Goal: Communication & Community: Answer question/provide support

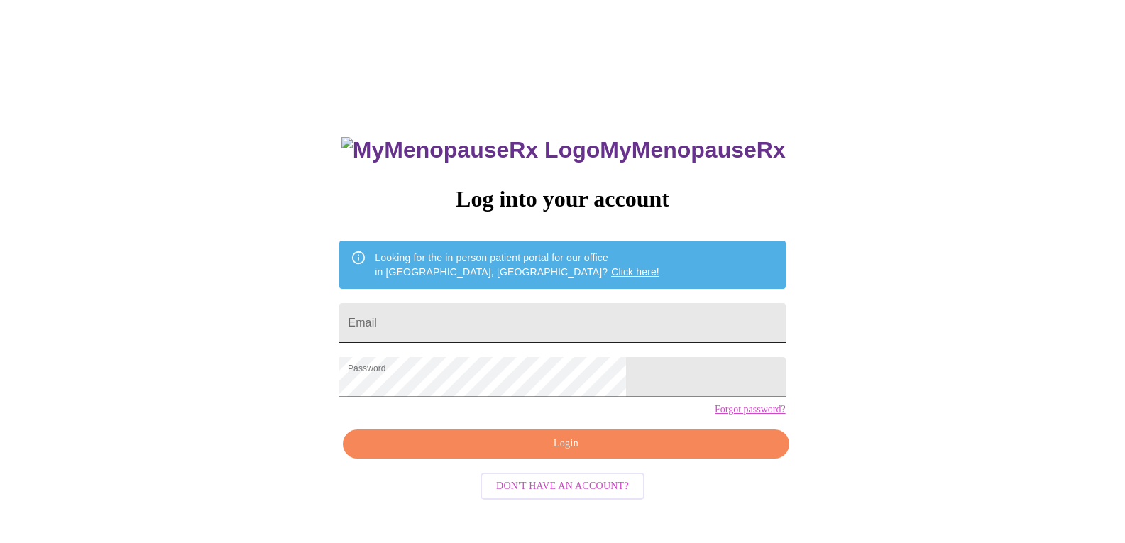
click at [483, 314] on input "Email" at bounding box center [562, 323] width 446 height 40
click at [451, 322] on input "Email" at bounding box center [562, 323] width 446 height 40
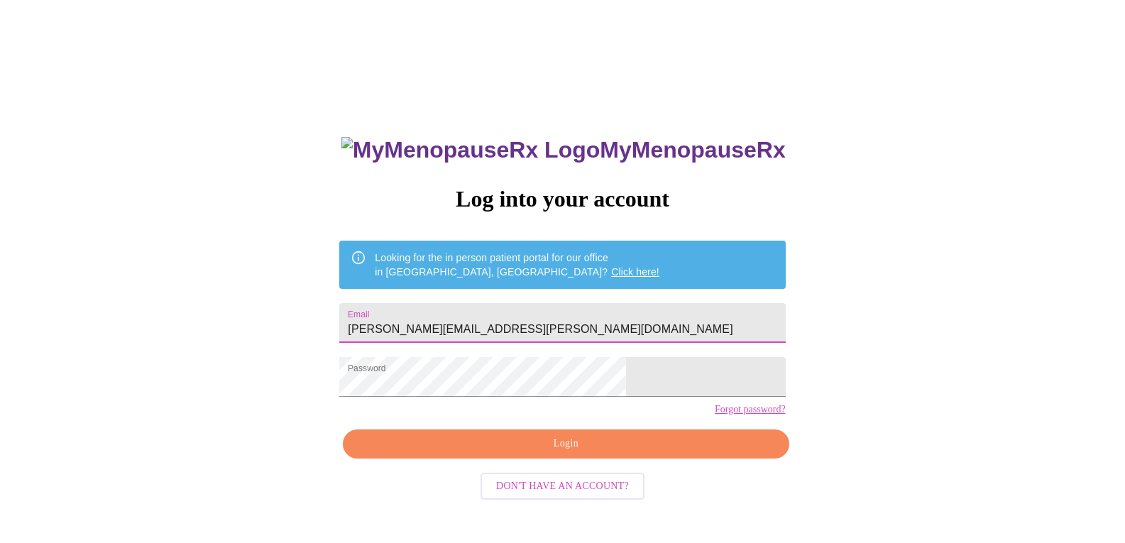
type input "jessica.b.blanchard@outlook.com"
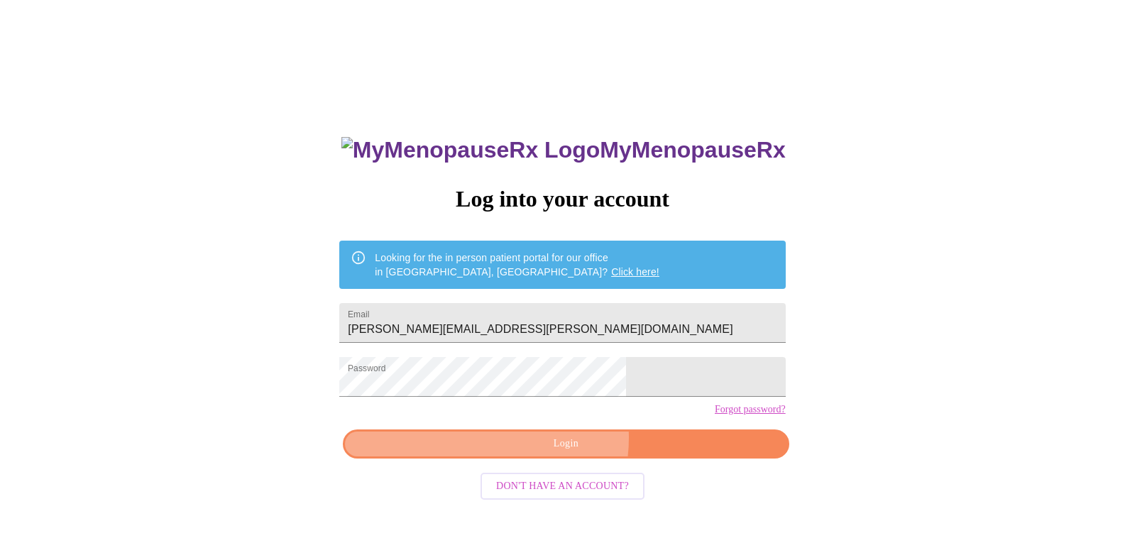
click at [552, 453] on span "Login" at bounding box center [565, 444] width 413 height 18
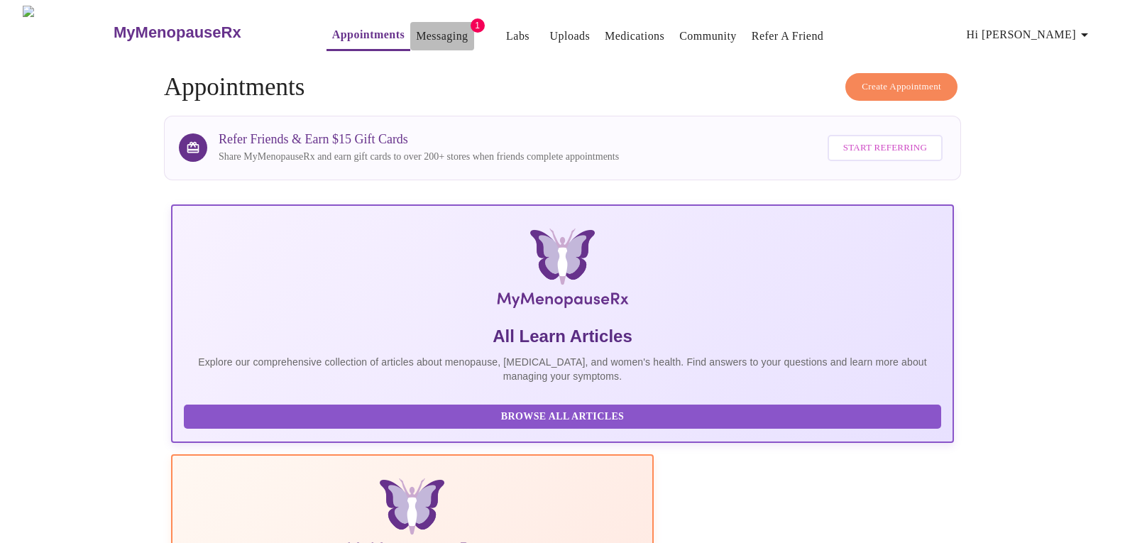
click at [416, 26] on link "Messaging" at bounding box center [442, 36] width 52 height 20
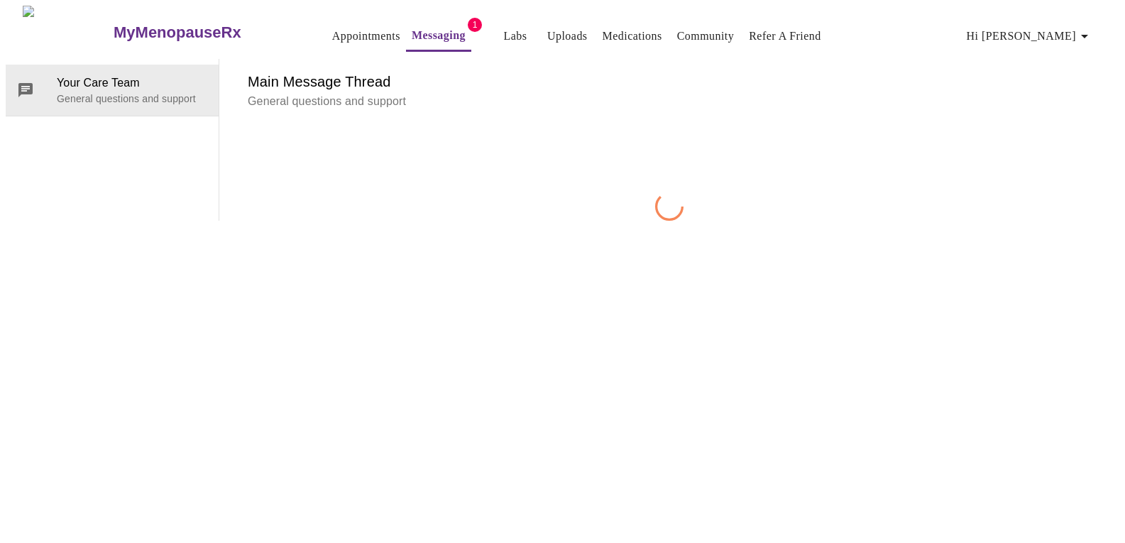
scroll to position [53, 0]
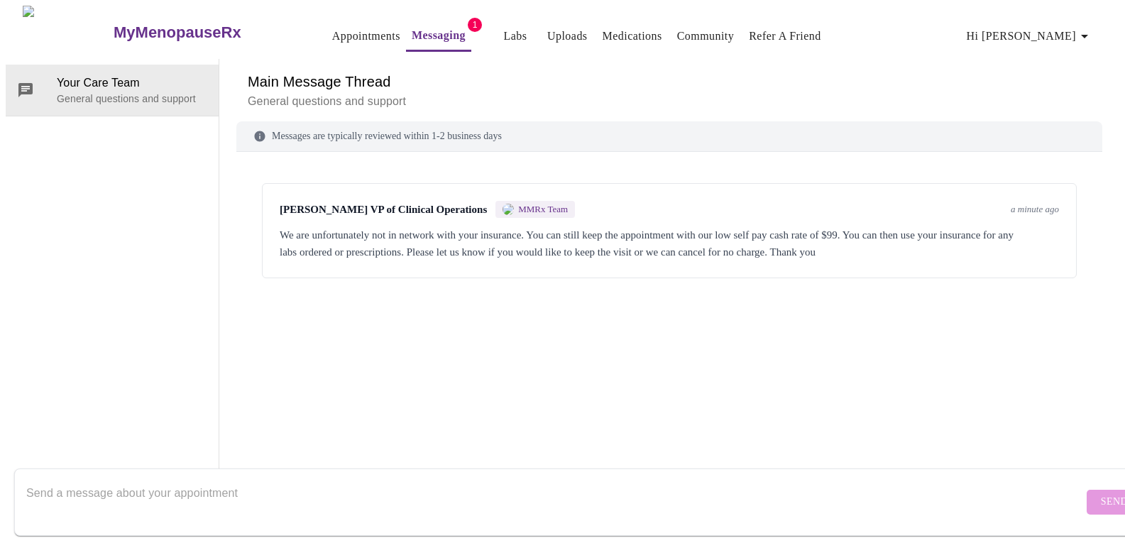
click at [643, 517] on form "Send" at bounding box center [583, 502] width 1138 height 67
click at [547, 482] on textarea "Send a message about your appointment" at bounding box center [554, 501] width 1057 height 45
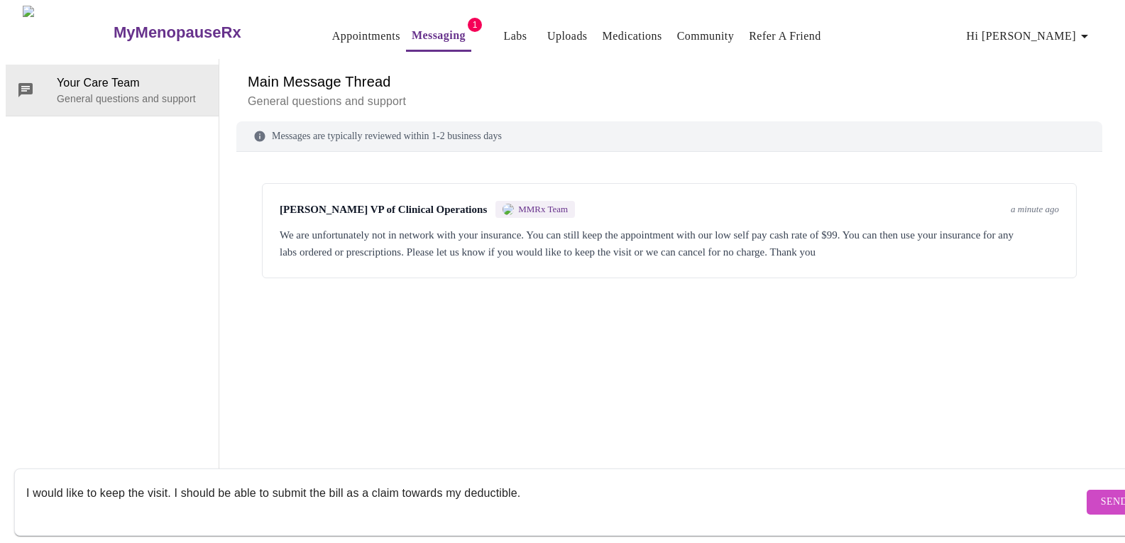
click at [174, 479] on textarea "I would like to keep the visit. I should be able to submit the bill as a claim …" at bounding box center [554, 501] width 1057 height 45
click at [711, 479] on textarea "I would like to keep the visit. According to my health plan, I should be able t…" at bounding box center [554, 501] width 1057 height 45
type textarea "I would like to keep the visit. According to my health plan, I should be able t…"
click at [1101, 493] on span "Send" at bounding box center [1114, 502] width 27 height 18
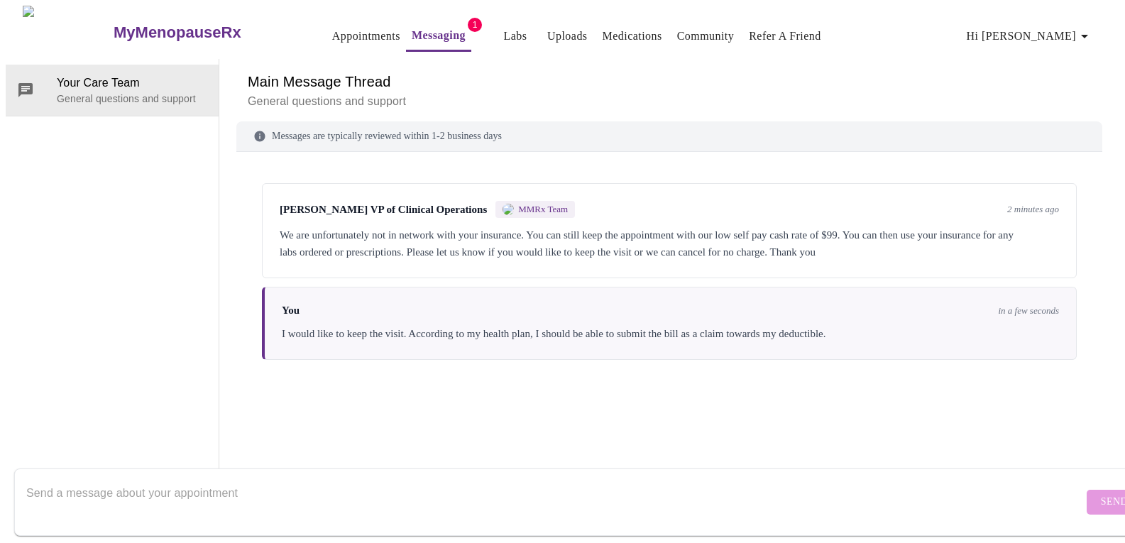
scroll to position [0, 0]
click at [504, 30] on link "Labs" at bounding box center [515, 36] width 23 height 20
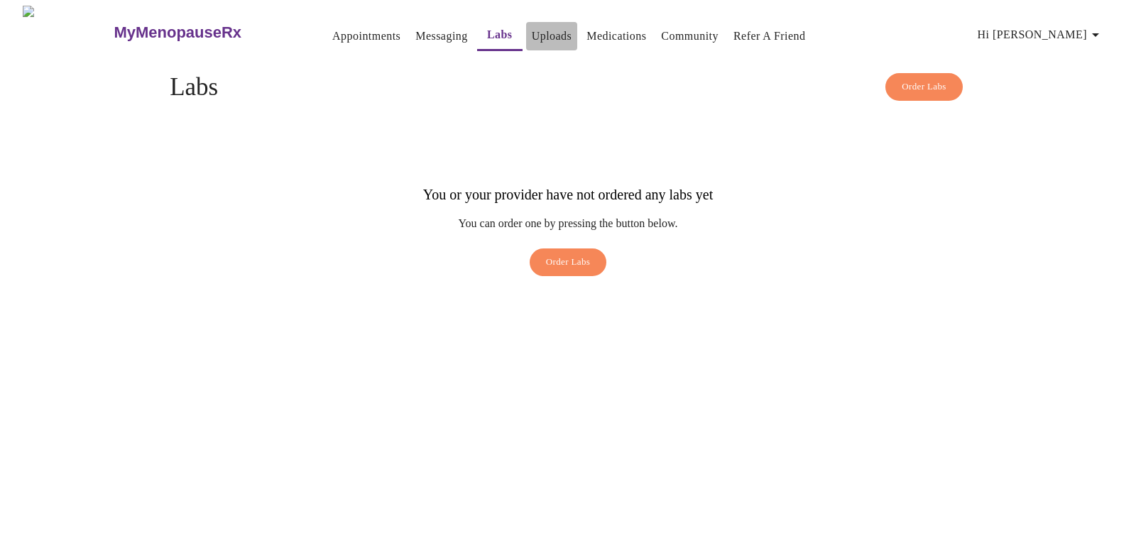
click at [532, 26] on link "Uploads" at bounding box center [552, 36] width 40 height 20
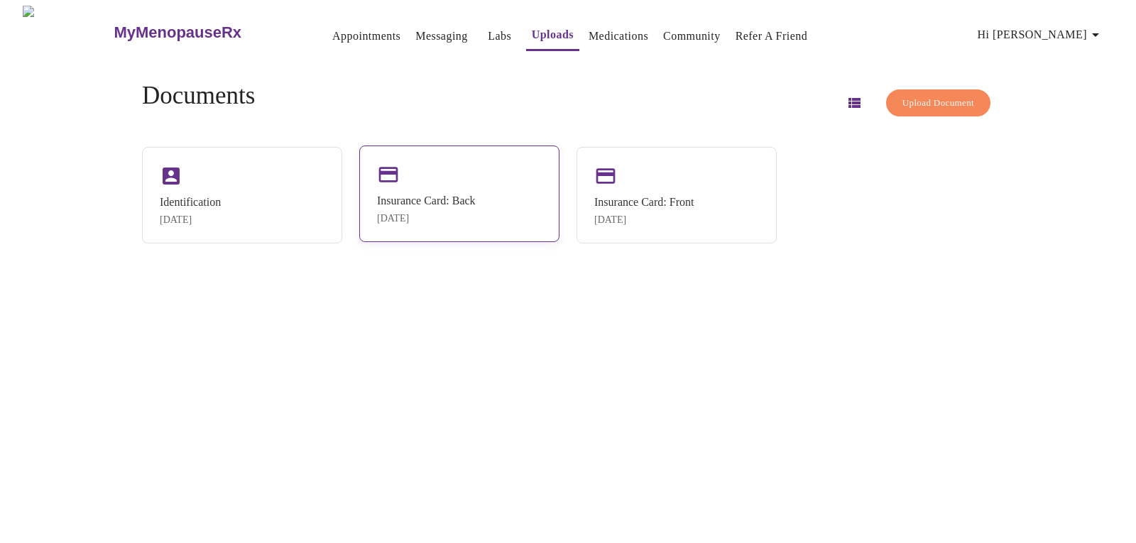
click at [476, 212] on div "Insurance Card: Back Aug 19, 2025" at bounding box center [426, 210] width 99 height 30
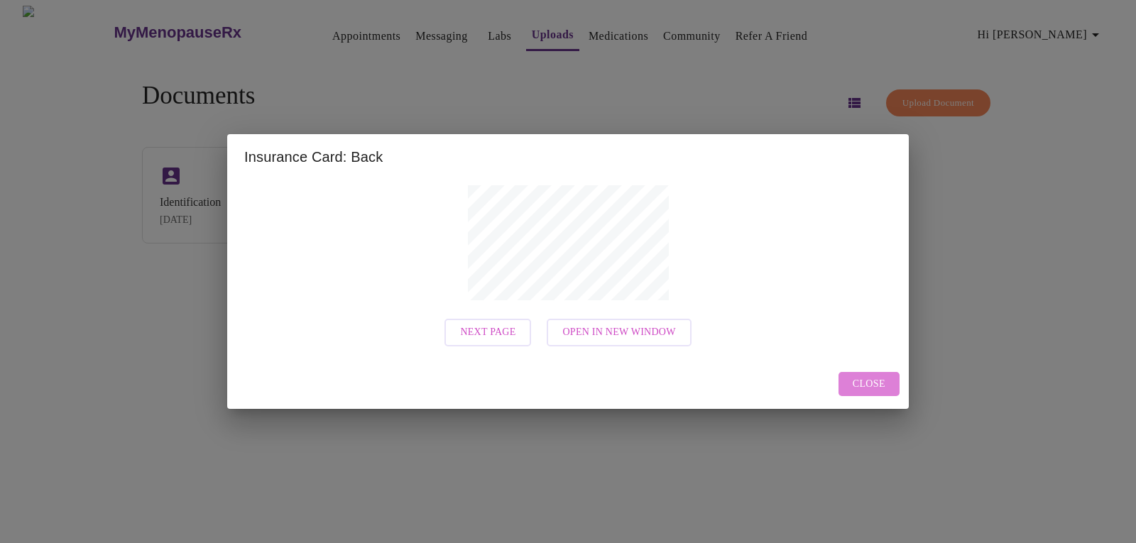
click at [880, 378] on span "Close" at bounding box center [869, 385] width 33 height 18
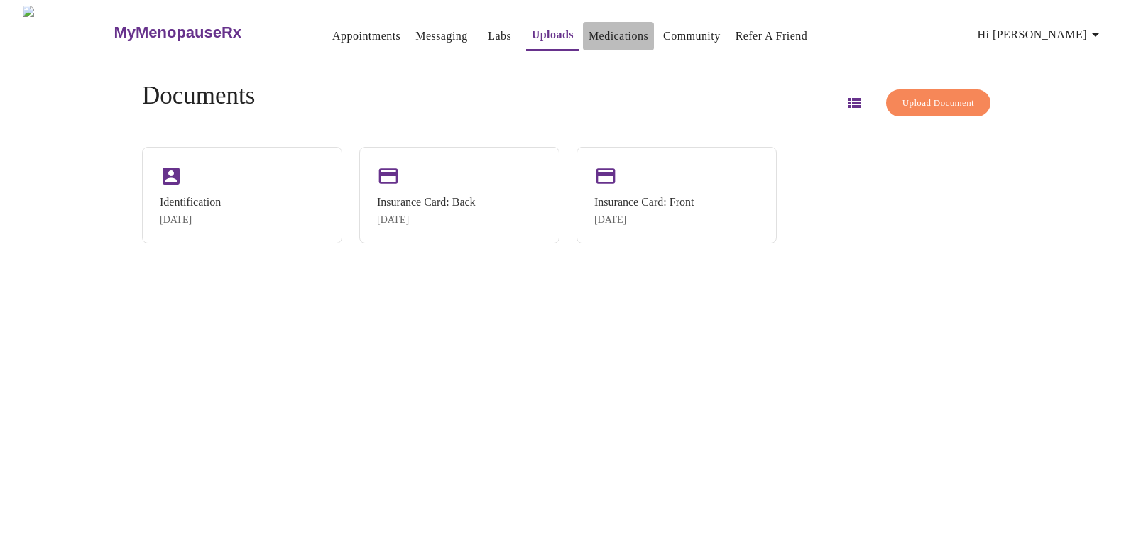
click at [593, 28] on link "Medications" at bounding box center [618, 36] width 60 height 20
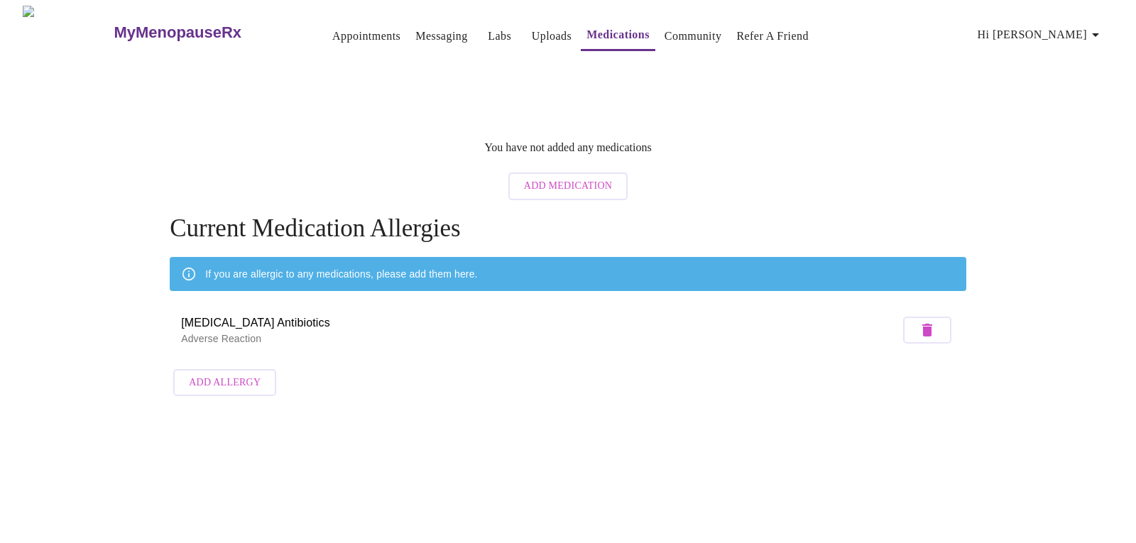
click at [664, 33] on link "Community" at bounding box center [692, 36] width 57 height 20
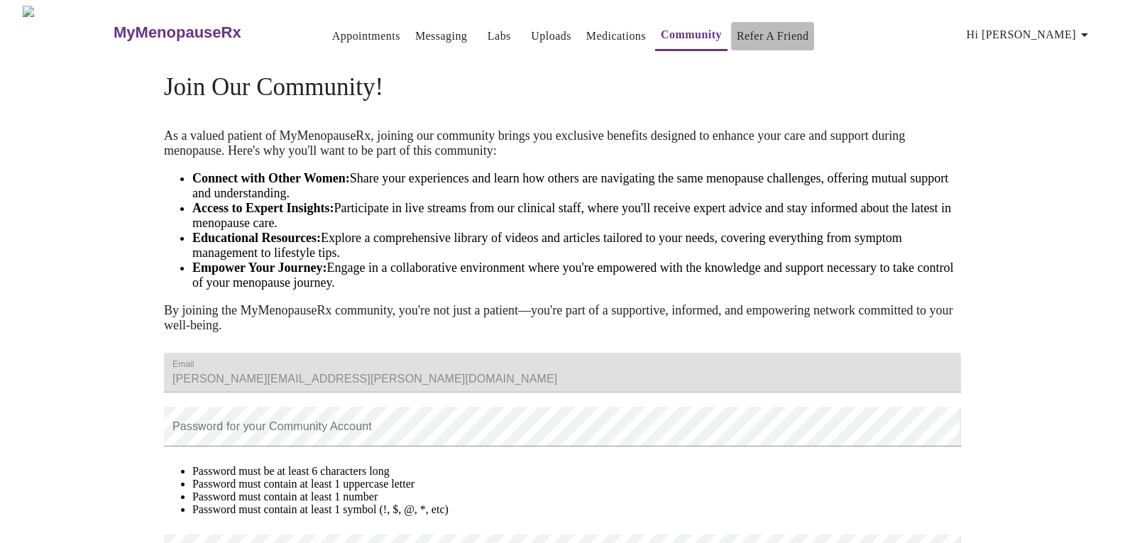
click at [753, 35] on link "Refer a Friend" at bounding box center [773, 36] width 72 height 20
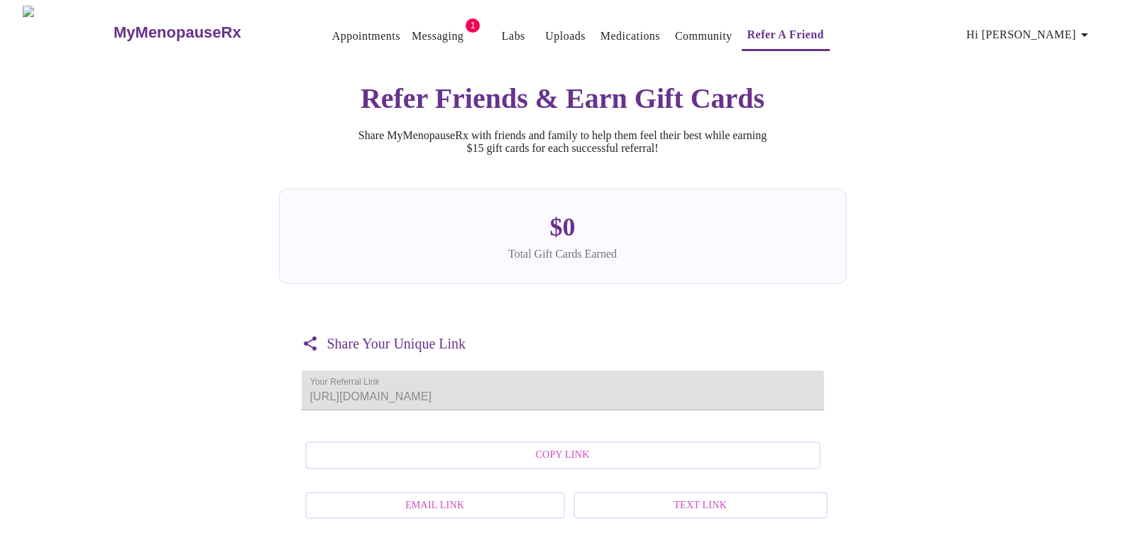
click at [412, 26] on link "Messaging" at bounding box center [438, 36] width 52 height 20
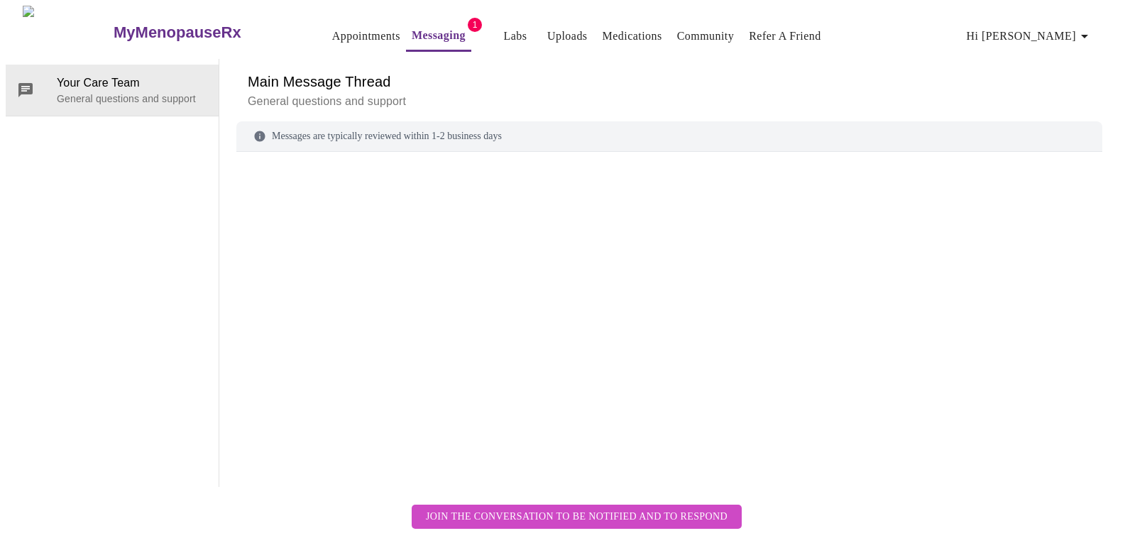
scroll to position [53, 0]
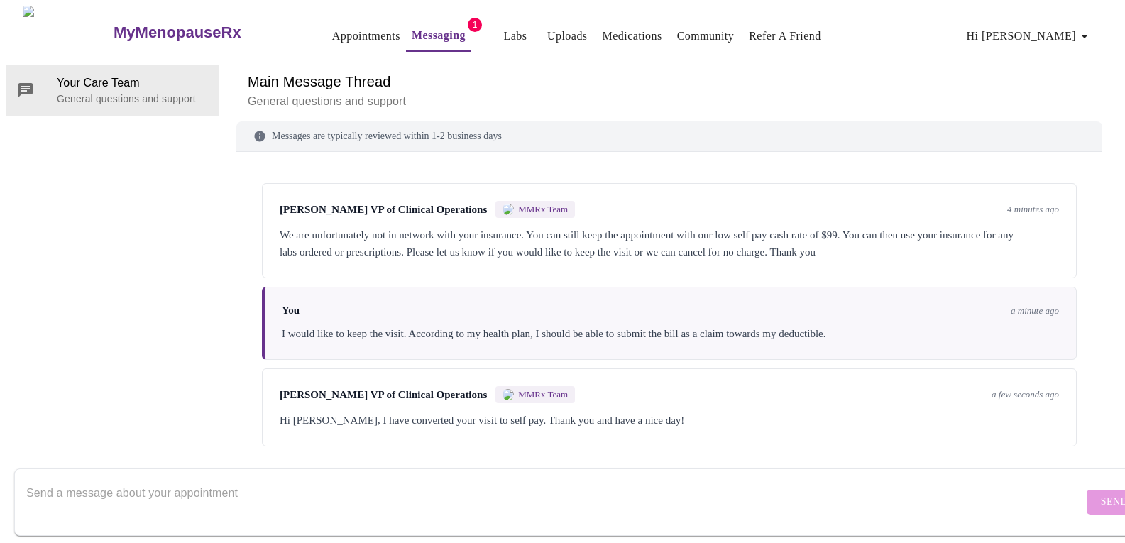
click at [142, 486] on textarea "Send a message about your appointment" at bounding box center [554, 501] width 1057 height 45
type textarea "You too"
click at [1101, 493] on span "Send" at bounding box center [1114, 502] width 27 height 18
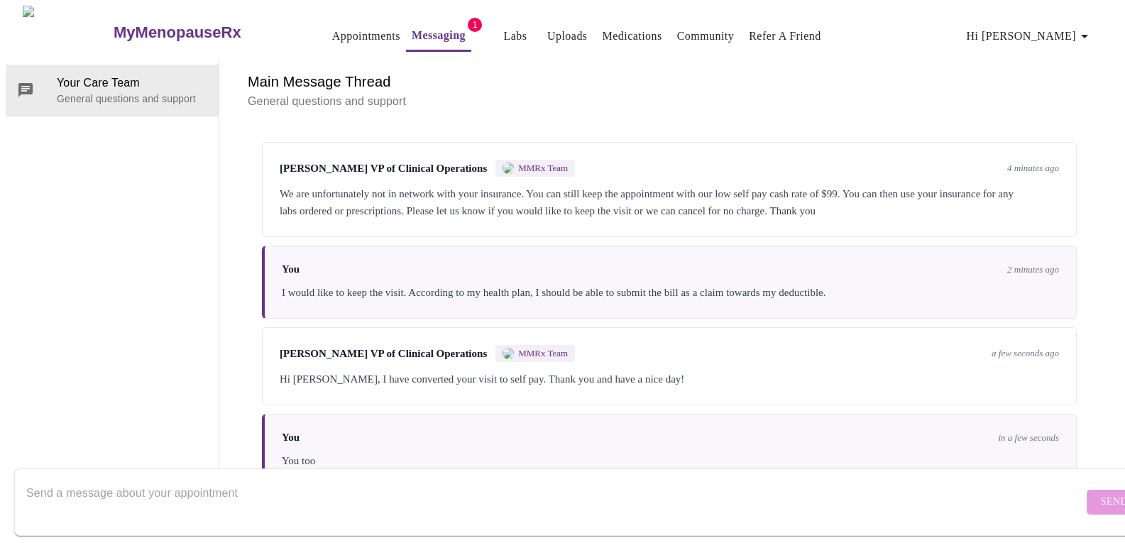
scroll to position [0, 0]
click at [412, 28] on link "Messaging" at bounding box center [439, 36] width 54 height 20
